Goal: Find specific page/section: Find specific page/section

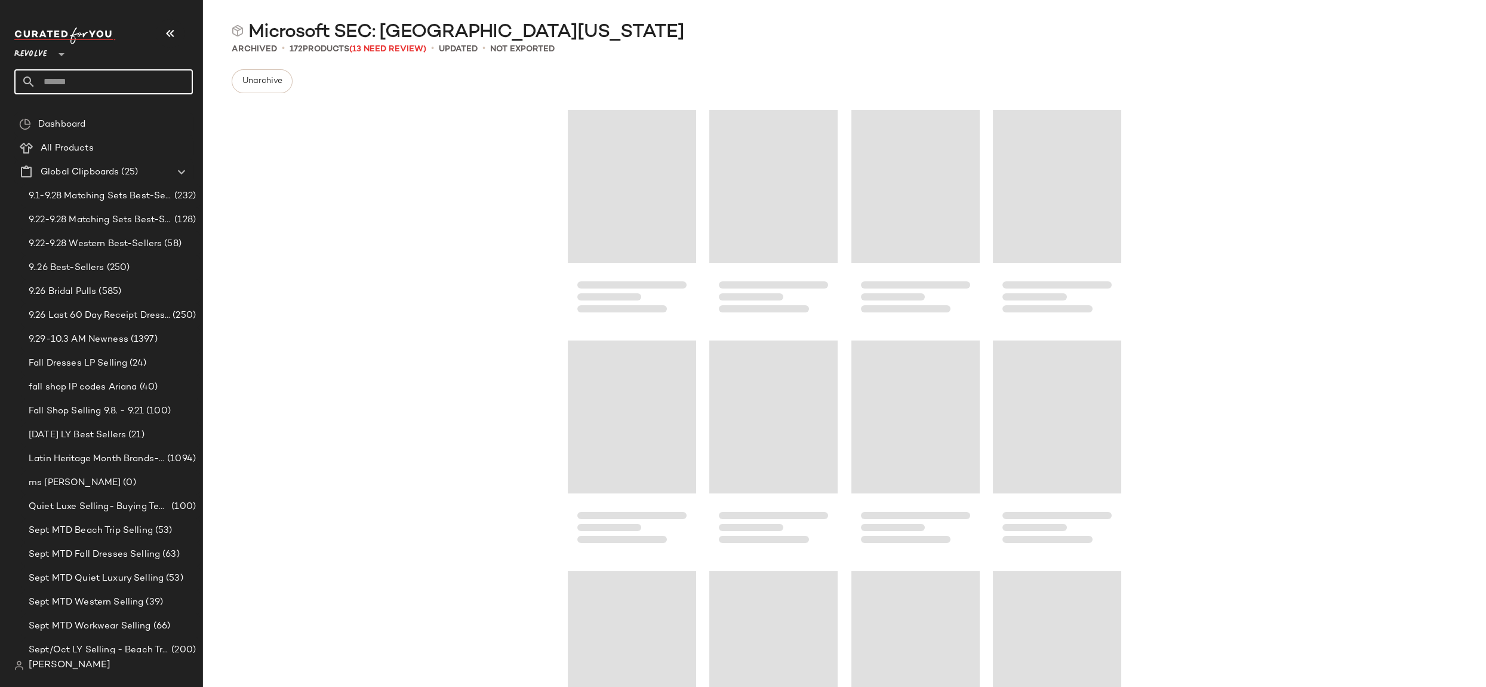
click at [90, 76] on input "text" at bounding box center [114, 81] width 157 height 25
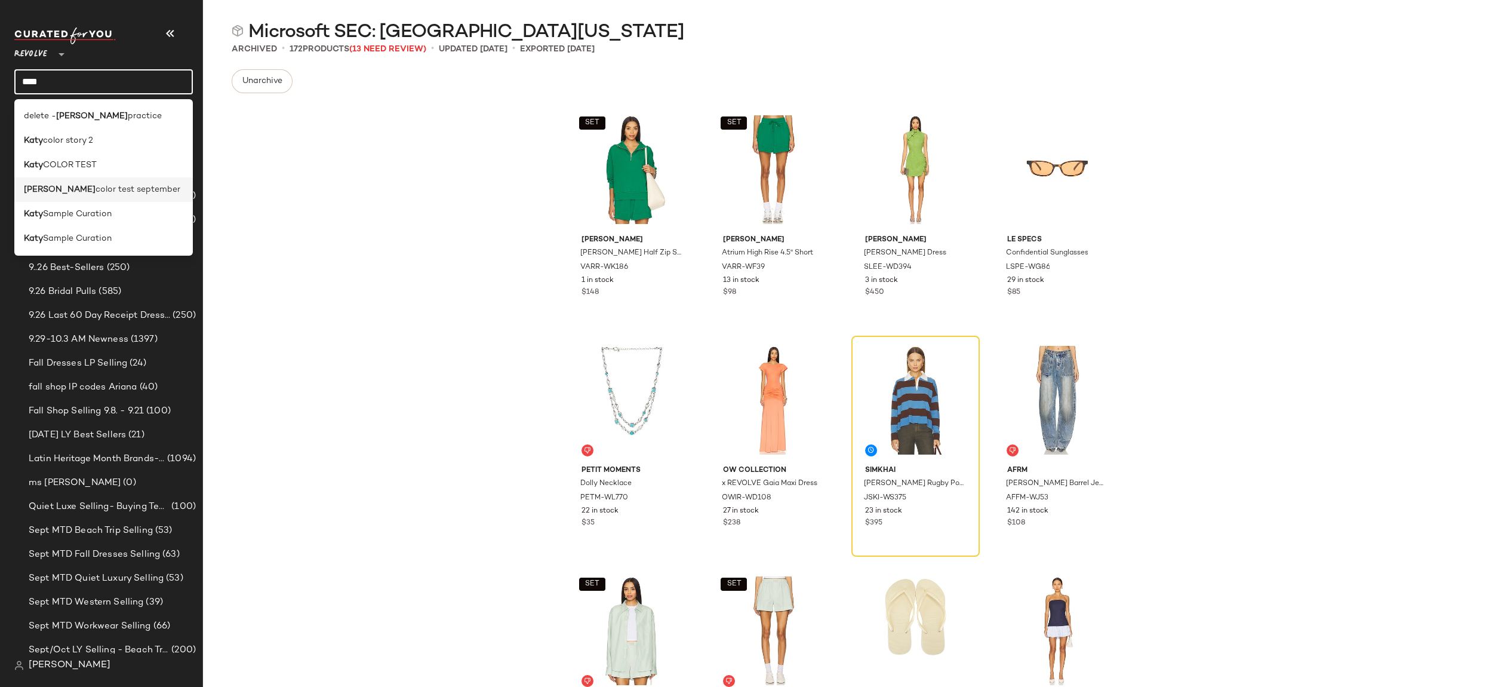
type input "****"
click at [118, 188] on span "color test september" at bounding box center [138, 189] width 85 height 13
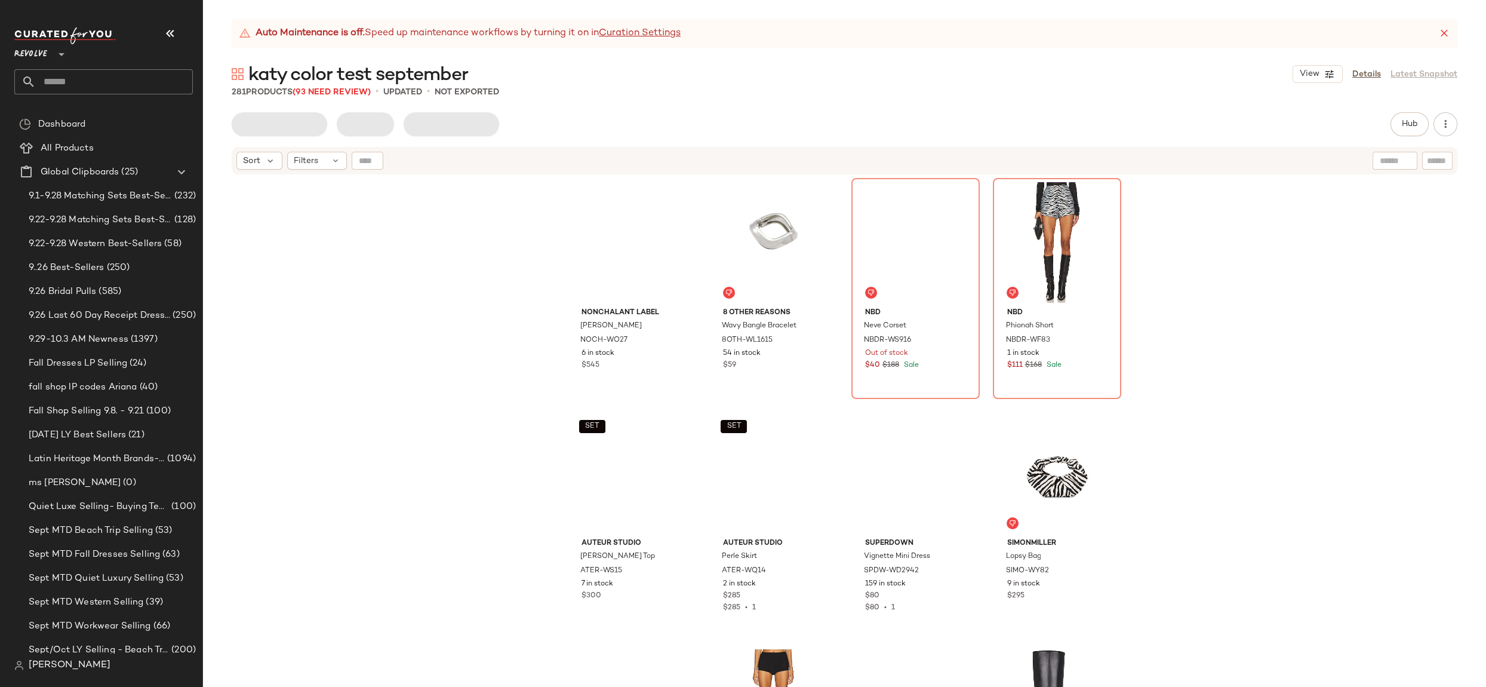
click at [1441, 30] on icon at bounding box center [1444, 33] width 12 height 12
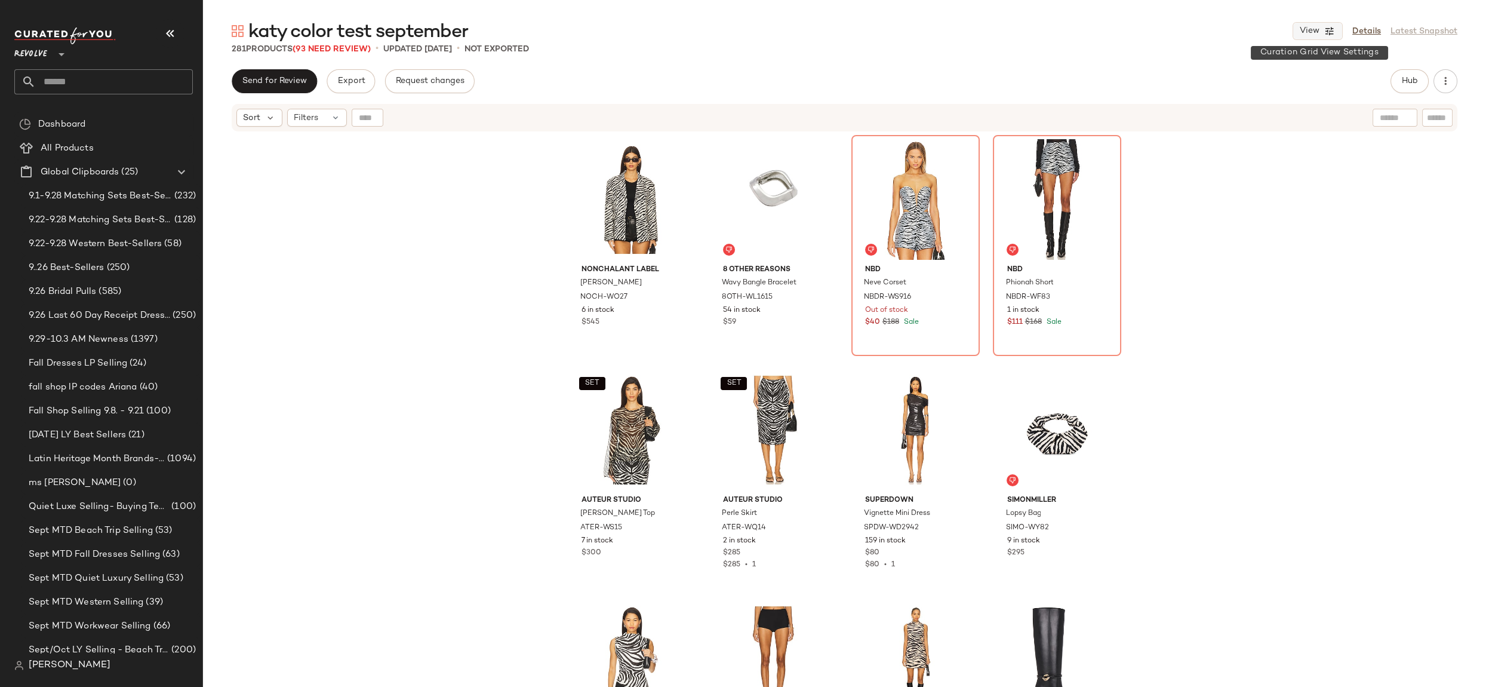
click at [1334, 34] on icon "button" at bounding box center [1329, 31] width 11 height 11
click at [1225, 133] on label "Show Card Details" at bounding box center [1259, 133] width 87 height 33
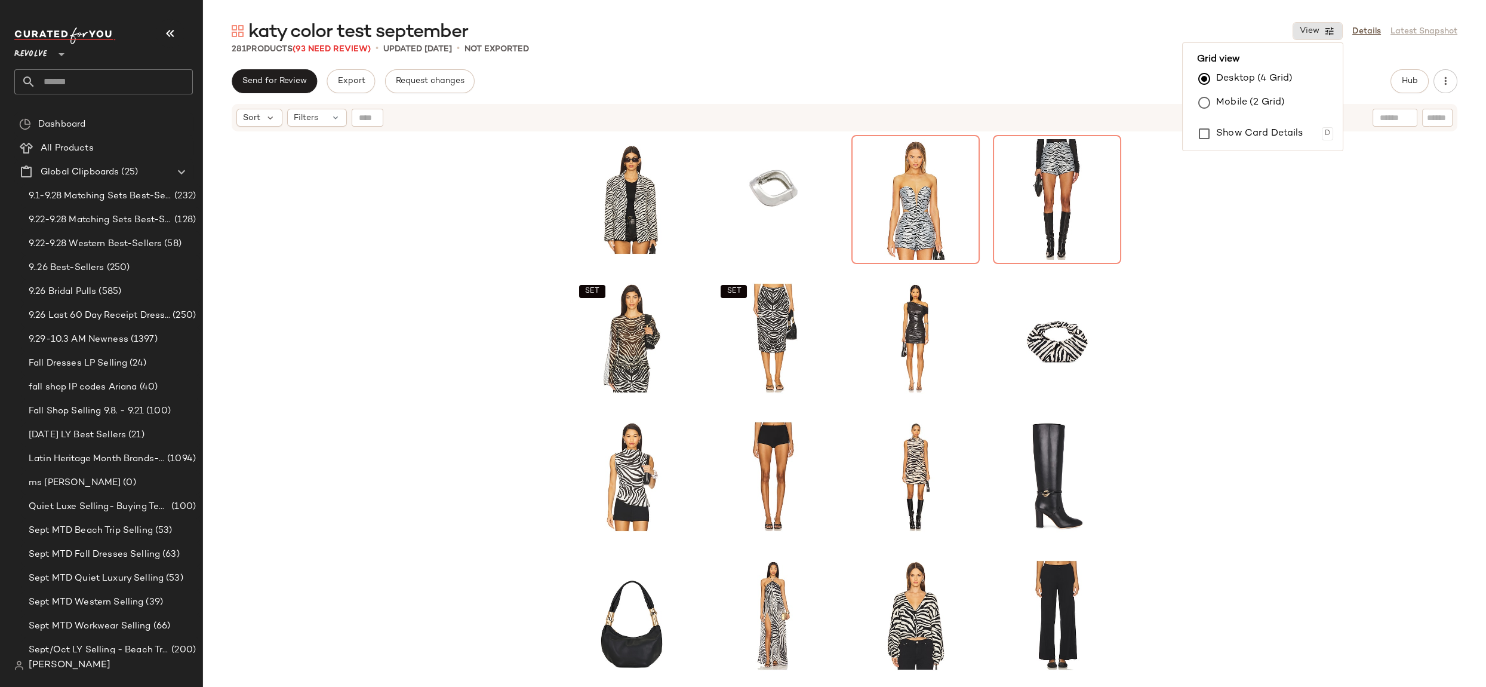
click at [1296, 272] on div "SET SET" at bounding box center [844, 425] width 1283 height 584
click at [1452, 79] on button "button" at bounding box center [1446, 81] width 24 height 24
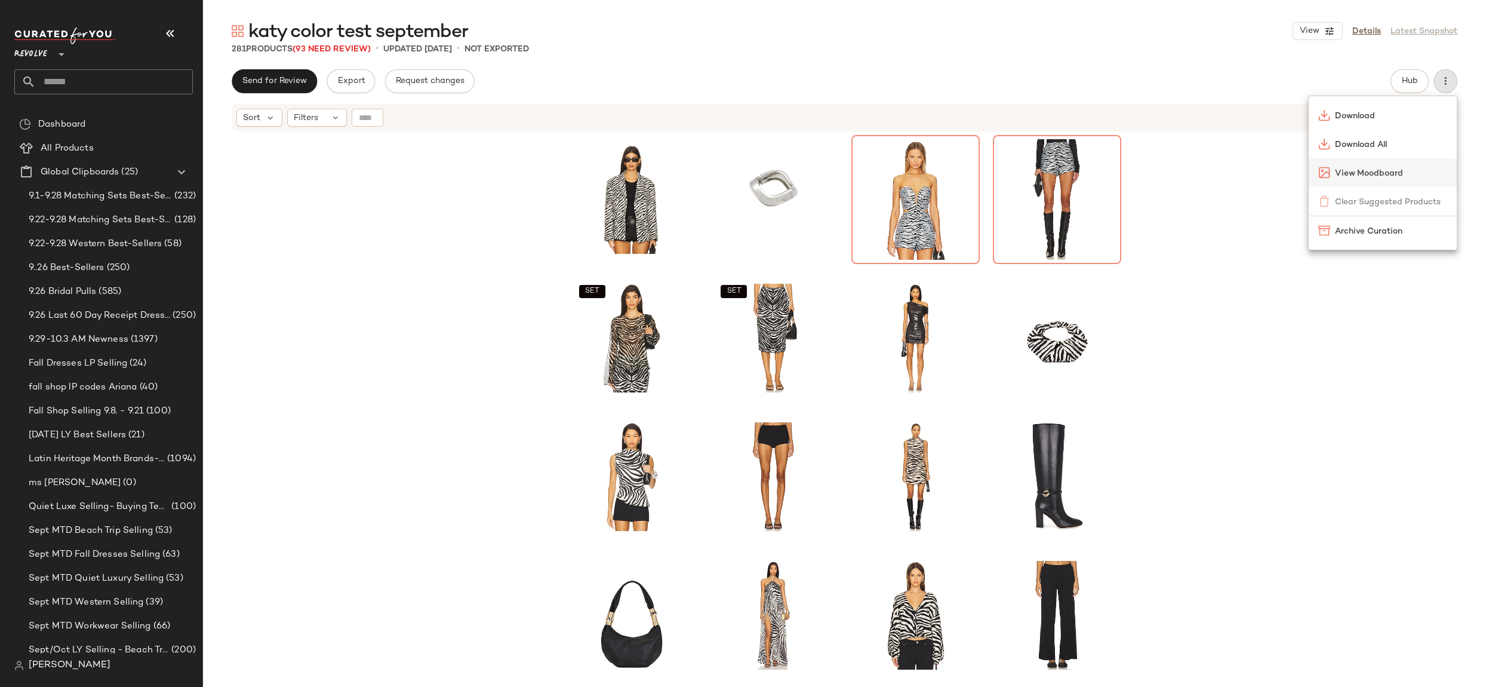
click at [1387, 171] on span "View Moodboard" at bounding box center [1391, 173] width 112 height 13
